Goal: Transaction & Acquisition: Book appointment/travel/reservation

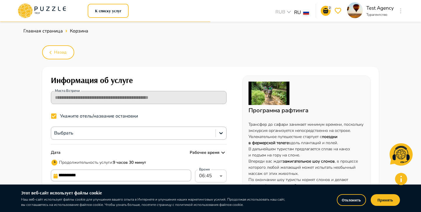
click at [60, 4] on icon at bounding box center [42, 10] width 50 height 15
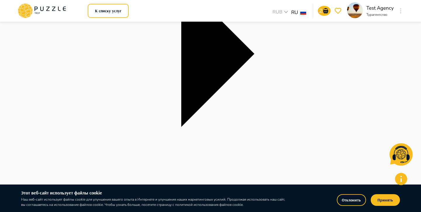
scroll to position [163, 0]
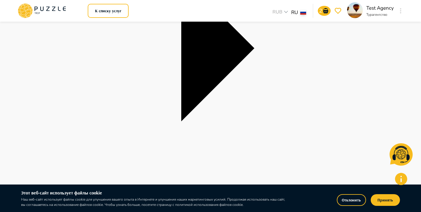
click at [343, 198] on button "Отклонить" at bounding box center [351, 200] width 29 height 12
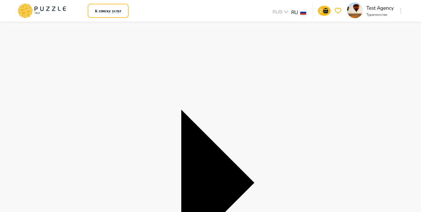
scroll to position [28, 0]
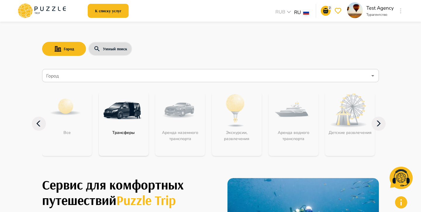
click at [134, 75] on input "Город" at bounding box center [206, 75] width 322 height 11
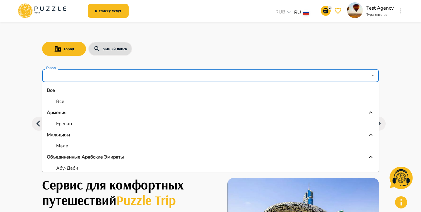
click at [70, 102] on li "Все" at bounding box center [210, 101] width 337 height 11
type input "***"
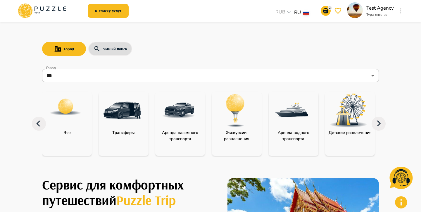
click at [70, 112] on img "category-all" at bounding box center [65, 107] width 33 height 33
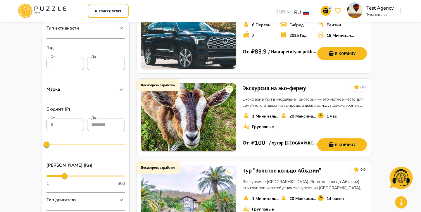
scroll to position [175, 0]
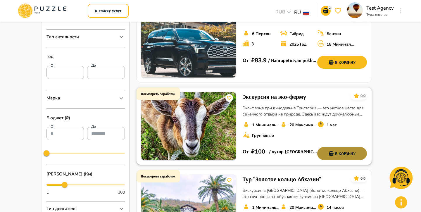
click at [343, 149] on button "В корзину" at bounding box center [342, 153] width 50 height 13
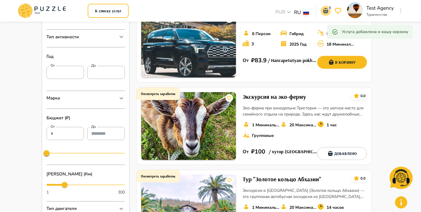
click at [327, 10] on icon "go-to-basket-submit-button" at bounding box center [325, 10] width 5 height 5
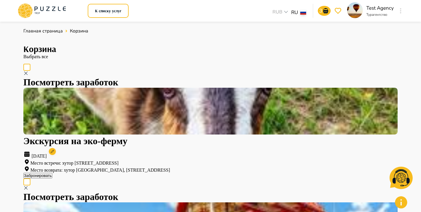
click at [52, 173] on button "Забронировать" at bounding box center [37, 176] width 29 height 6
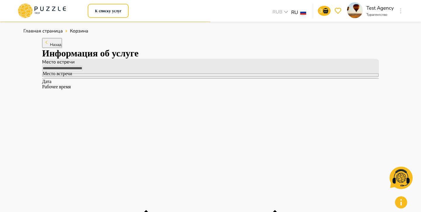
type input "*****"
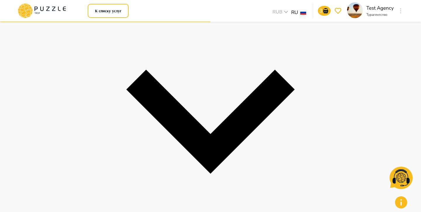
scroll to position [141, 0]
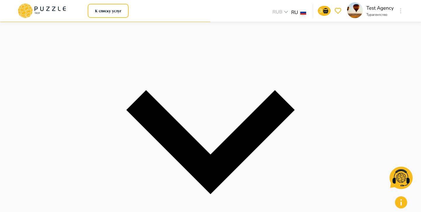
scroll to position [126, 0]
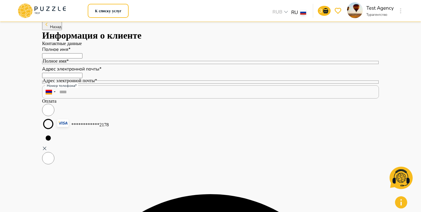
scroll to position [18, 0]
click at [62, 30] on button "Назад" at bounding box center [52, 25] width 20 height 10
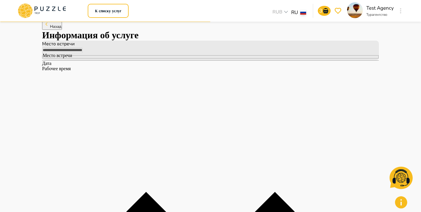
click at [62, 30] on button "Назад" at bounding box center [52, 25] width 20 height 10
